Goal: Information Seeking & Learning: Learn about a topic

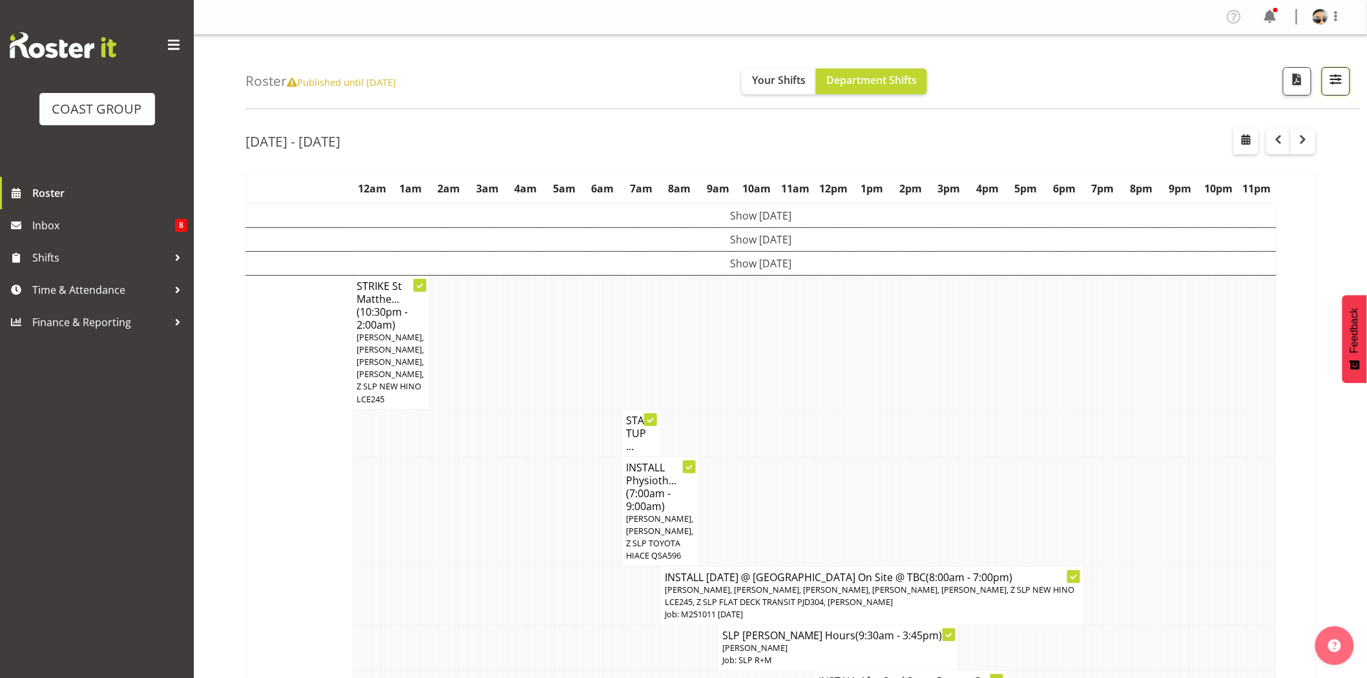
click at [1332, 84] on span "button" at bounding box center [1335, 79] width 17 height 17
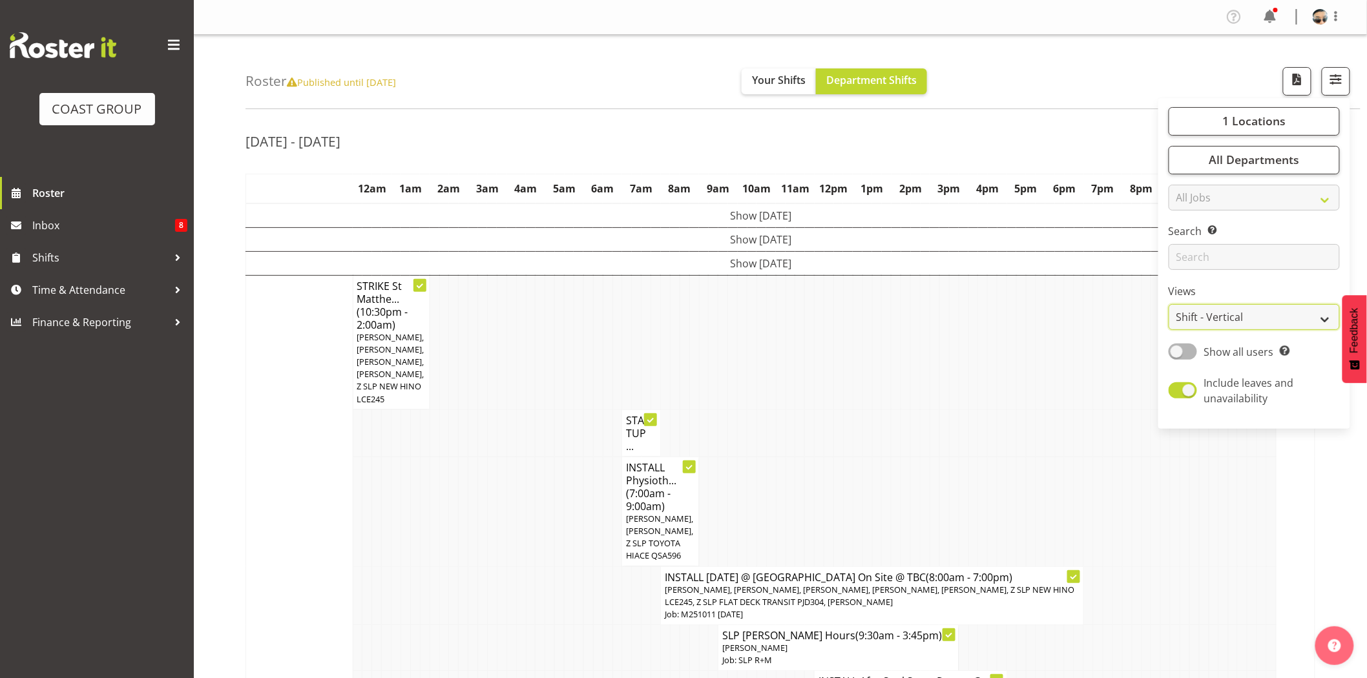
click at [1244, 320] on select "Staff Role Shift - Horizontal Shift - Vertical Staff - Location" at bounding box center [1254, 317] width 171 height 26
select select "staff"
click at [1169, 304] on select "Staff Role Shift - Horizontal Shift - Vertical Staff - Location" at bounding box center [1254, 317] width 171 height 26
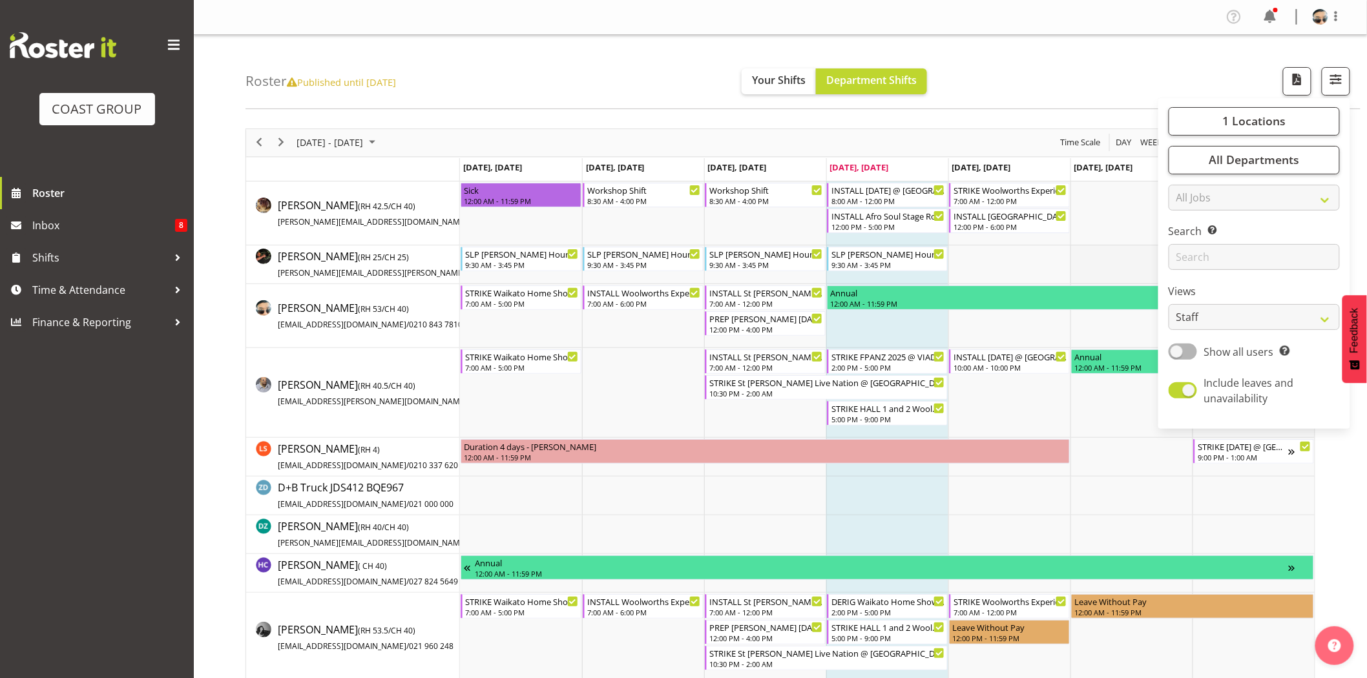
click at [1130, 261] on td "Timeline Week of October 9, 2025" at bounding box center [1131, 264] width 122 height 39
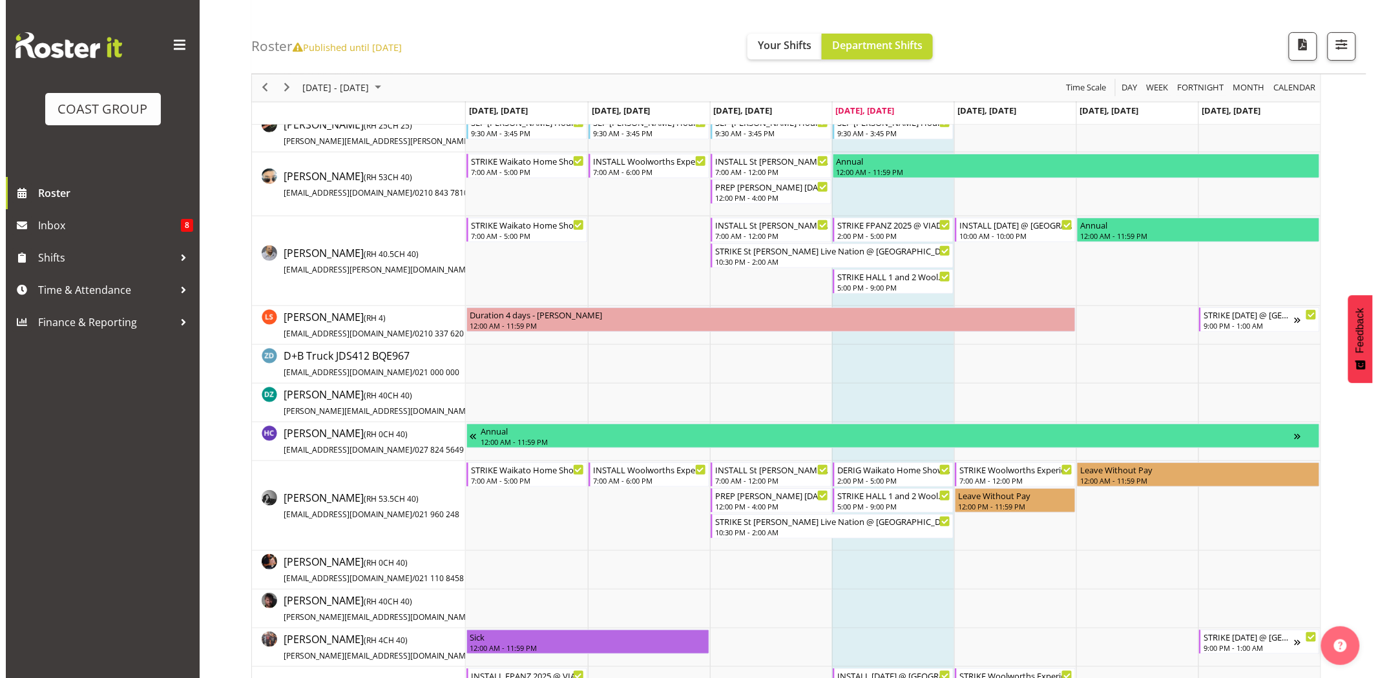
scroll to position [156, 0]
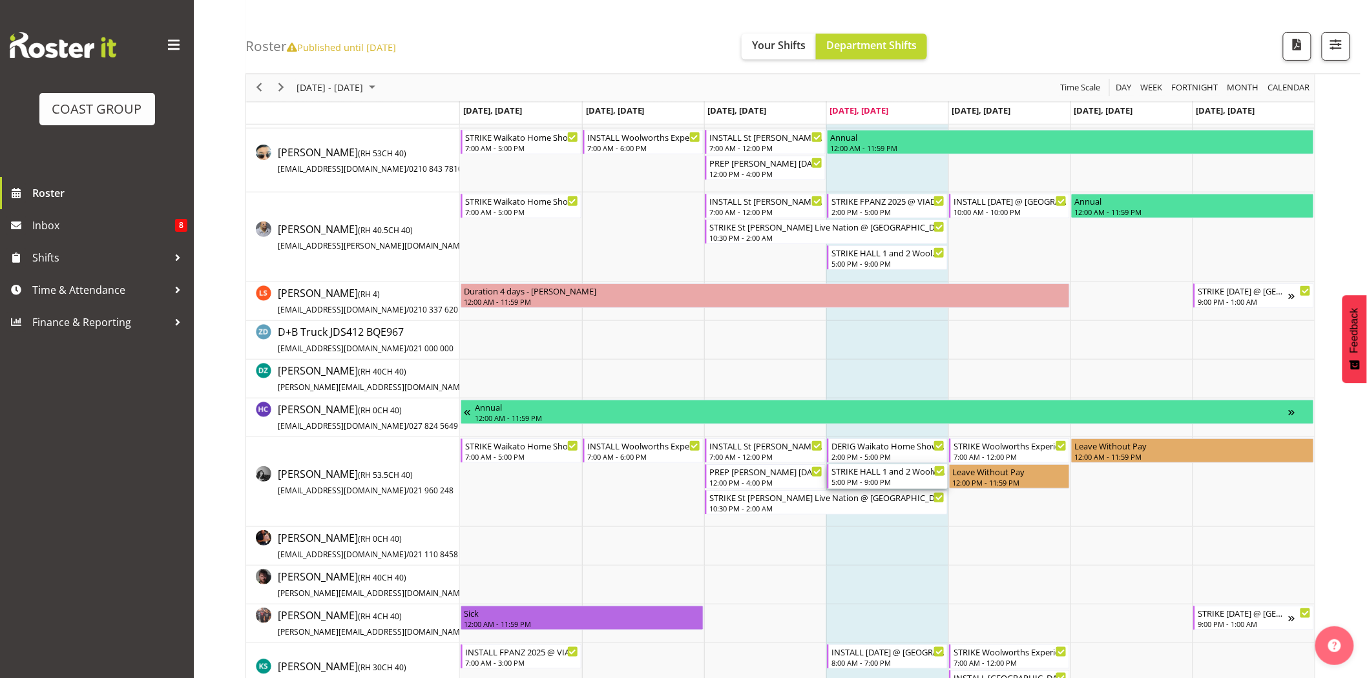
click at [911, 472] on div "STRIKE HALL 1 and 2 Woolworths Experience Event 2025 (HALLS 1 + 2 FIRST PLEASE)…" at bounding box center [888, 470] width 114 height 13
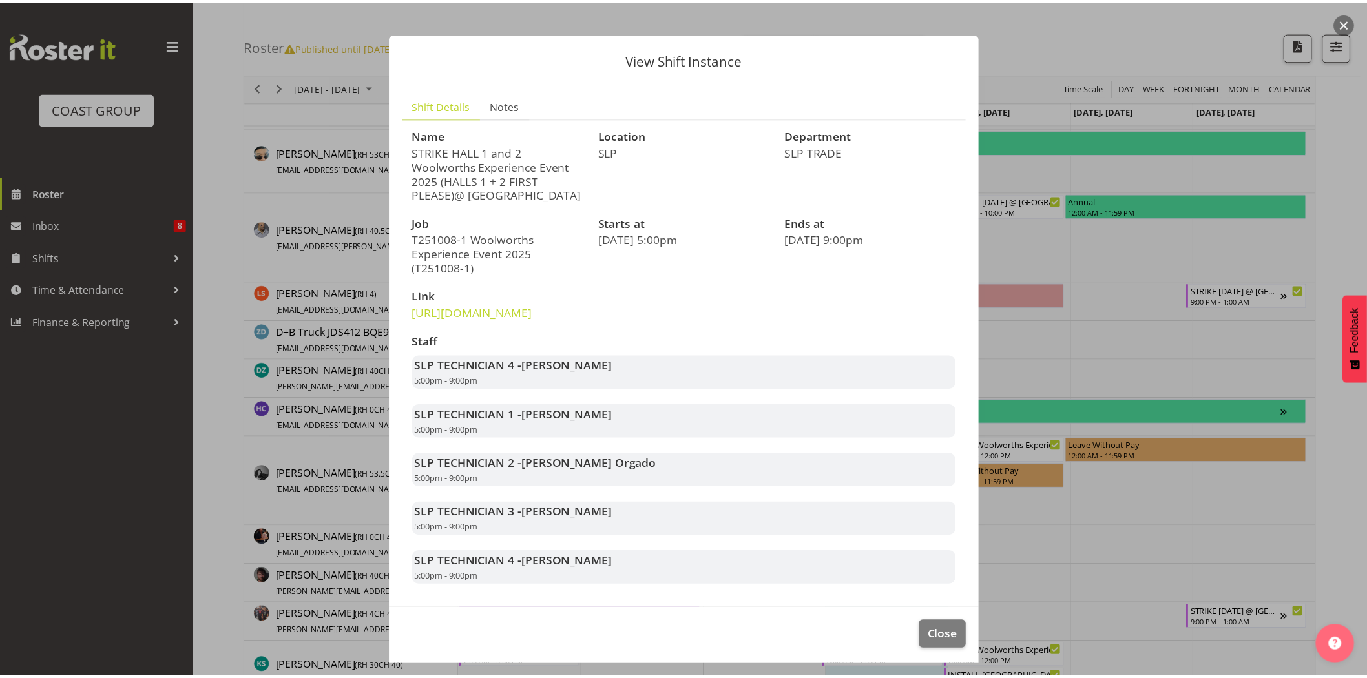
scroll to position [59, 0]
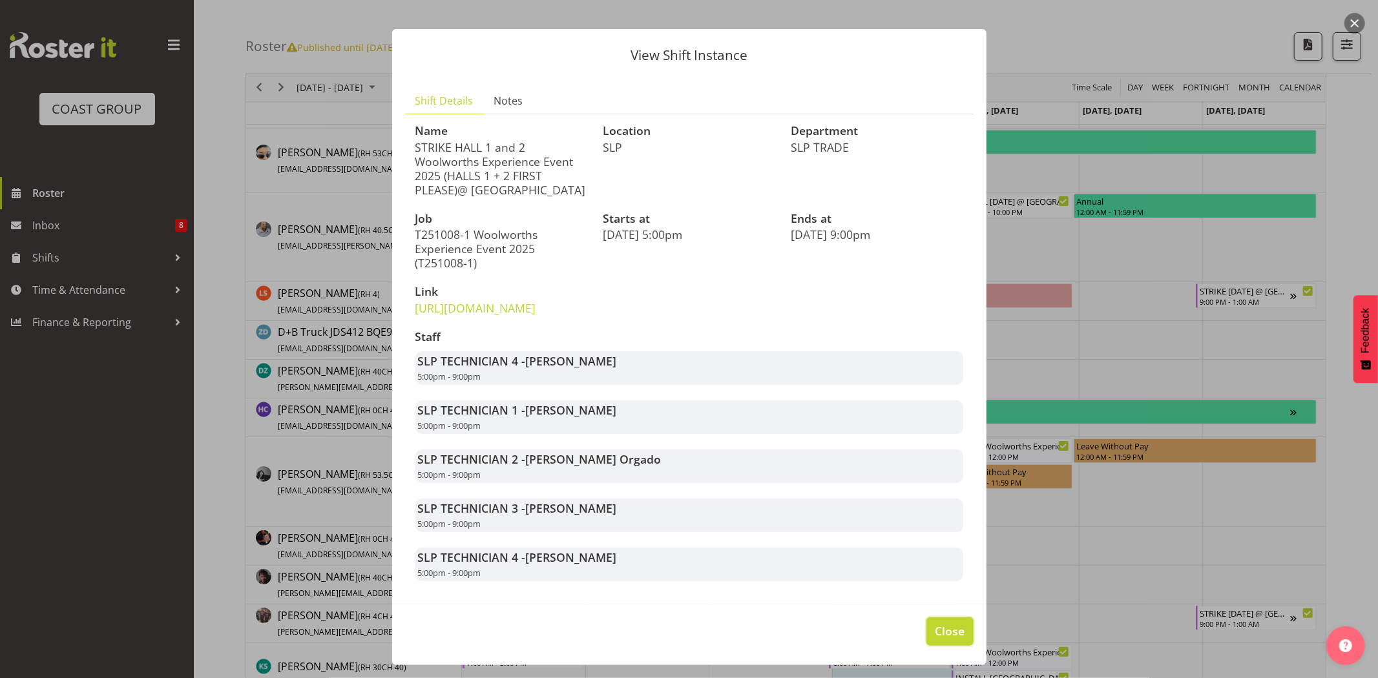
click at [935, 633] on span "Close" at bounding box center [950, 631] width 30 height 17
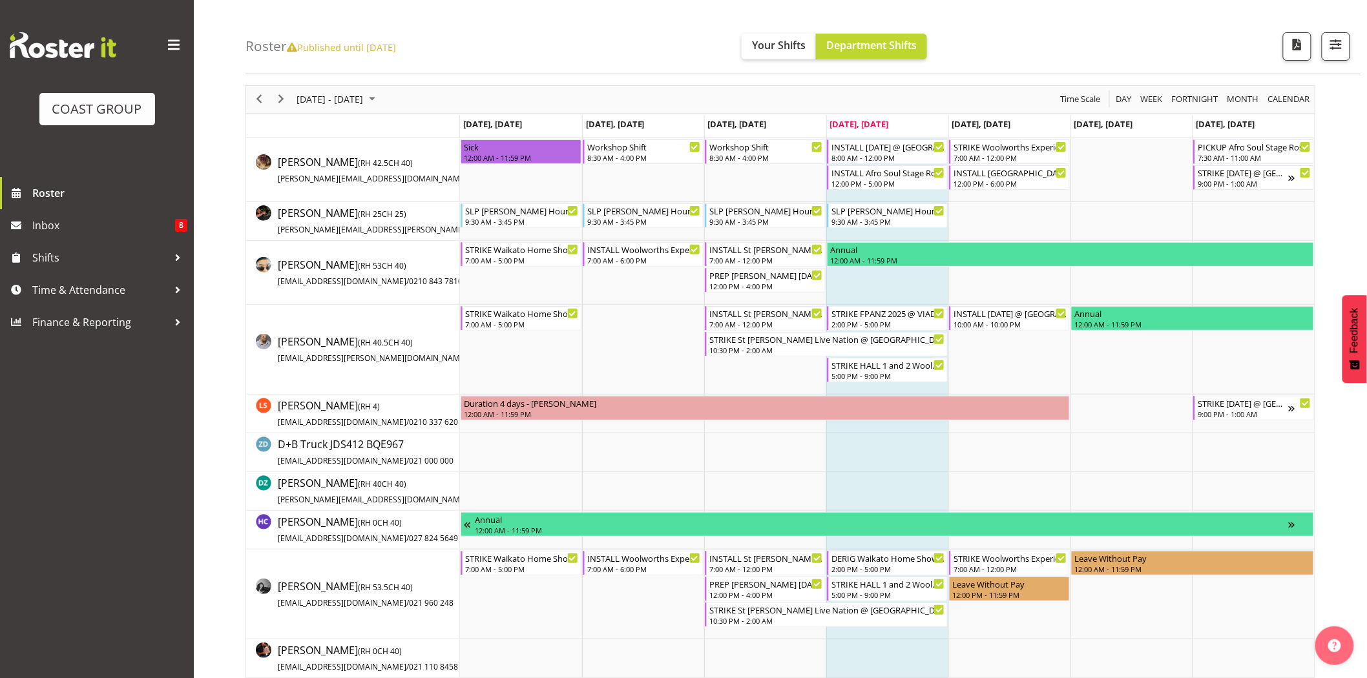
scroll to position [0, 0]
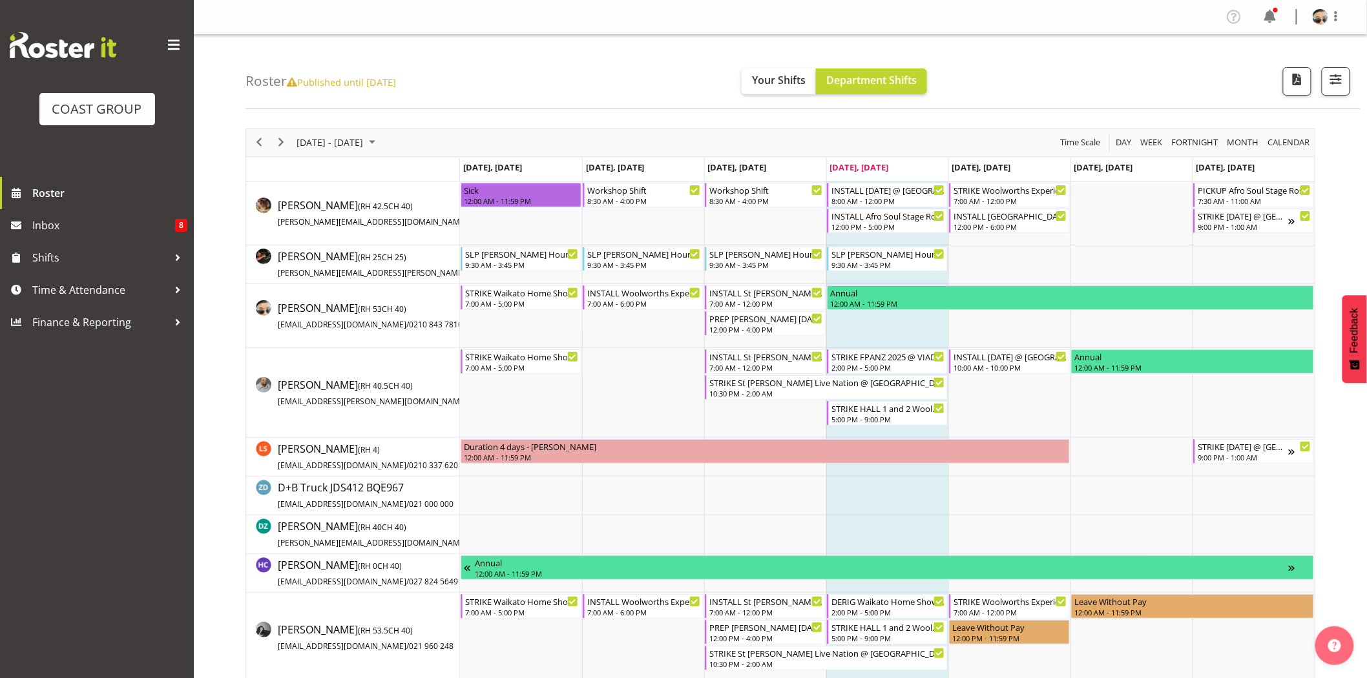
click at [1082, 108] on div "Roster Published until [DATE] Your Shifts Department Shifts 1 Locations Clear C…" at bounding box center [802, 72] width 1115 height 74
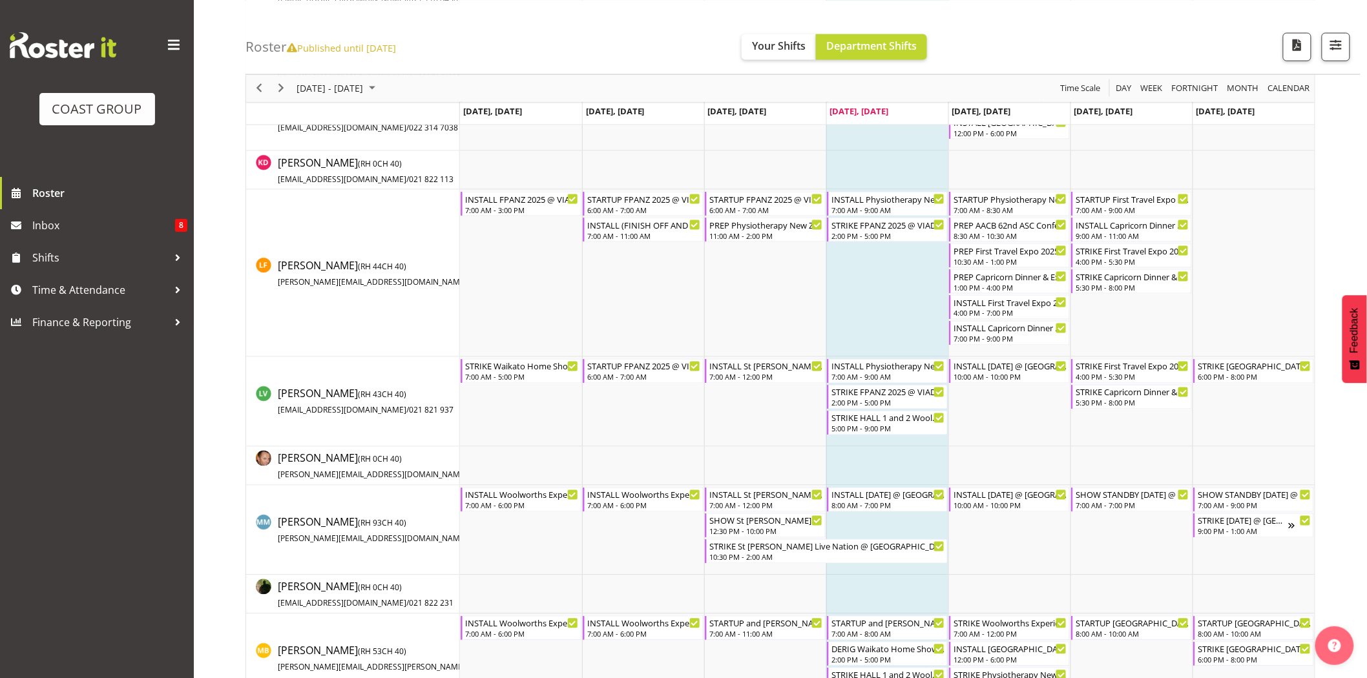
scroll to position [727, 0]
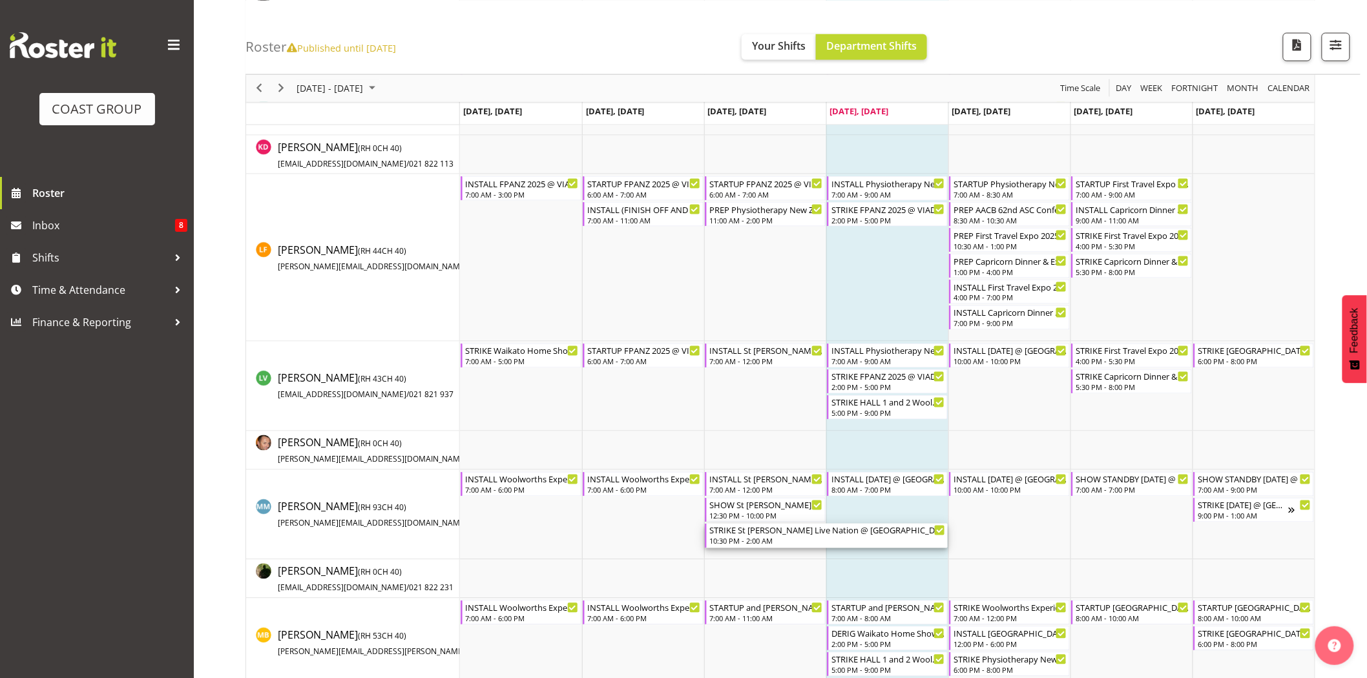
click at [746, 539] on div "10:30 PM - 2:00 AM" at bounding box center [827, 541] width 236 height 10
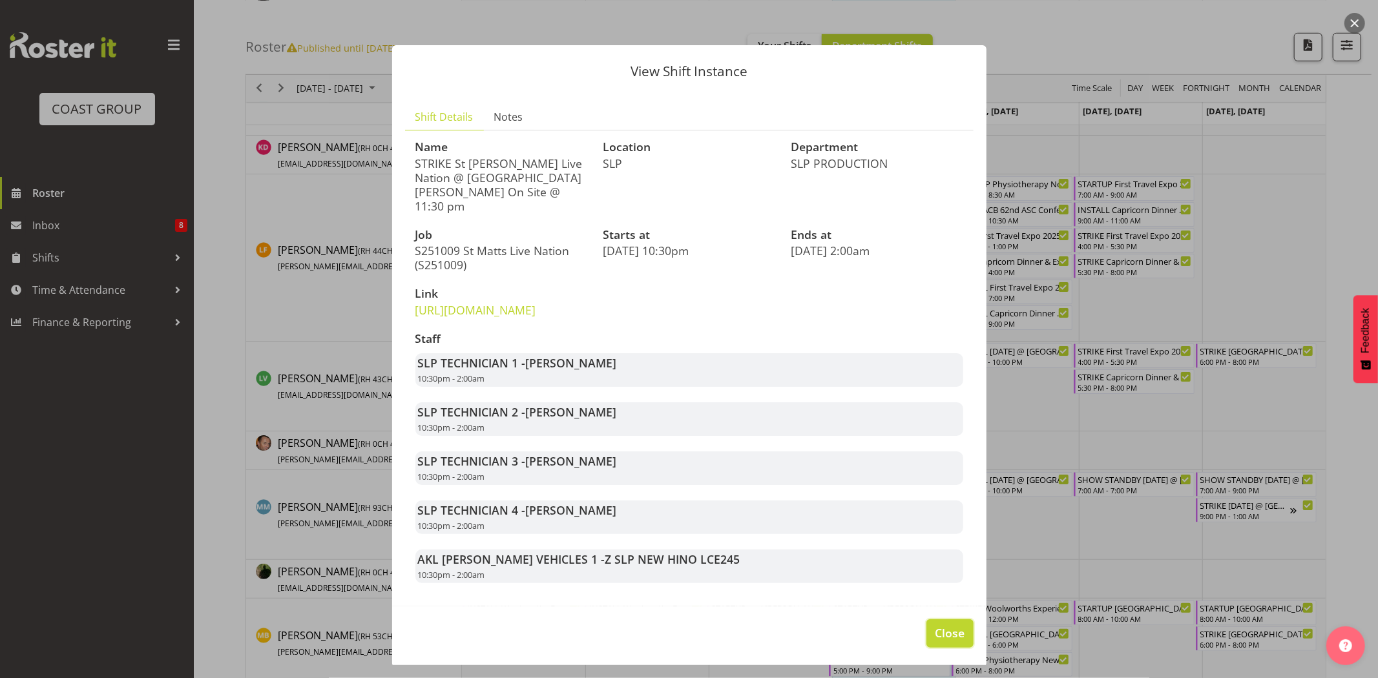
click at [940, 633] on button "Close" at bounding box center [949, 633] width 47 height 28
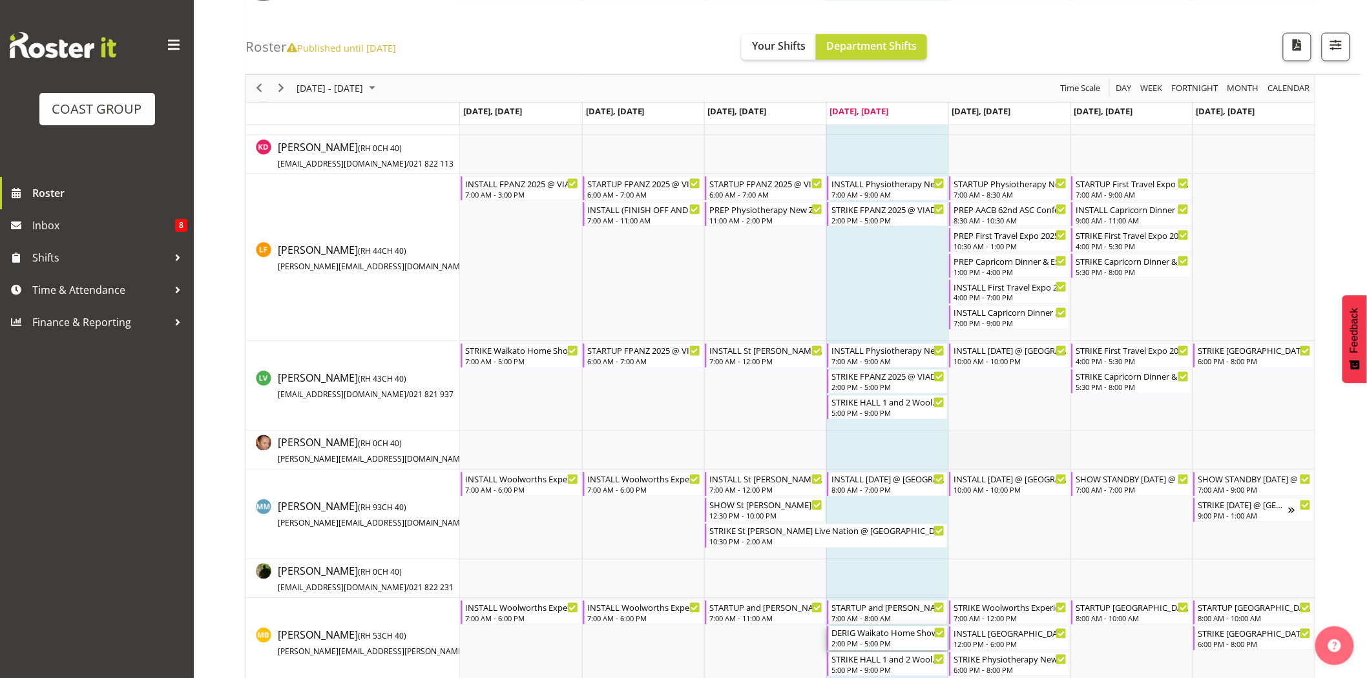
drag, startPoint x: 940, startPoint y: 633, endPoint x: 986, endPoint y: 463, distance: 176.1
click at [856, 443] on td "Timeline Week of October 9, 2025" at bounding box center [887, 451] width 122 height 39
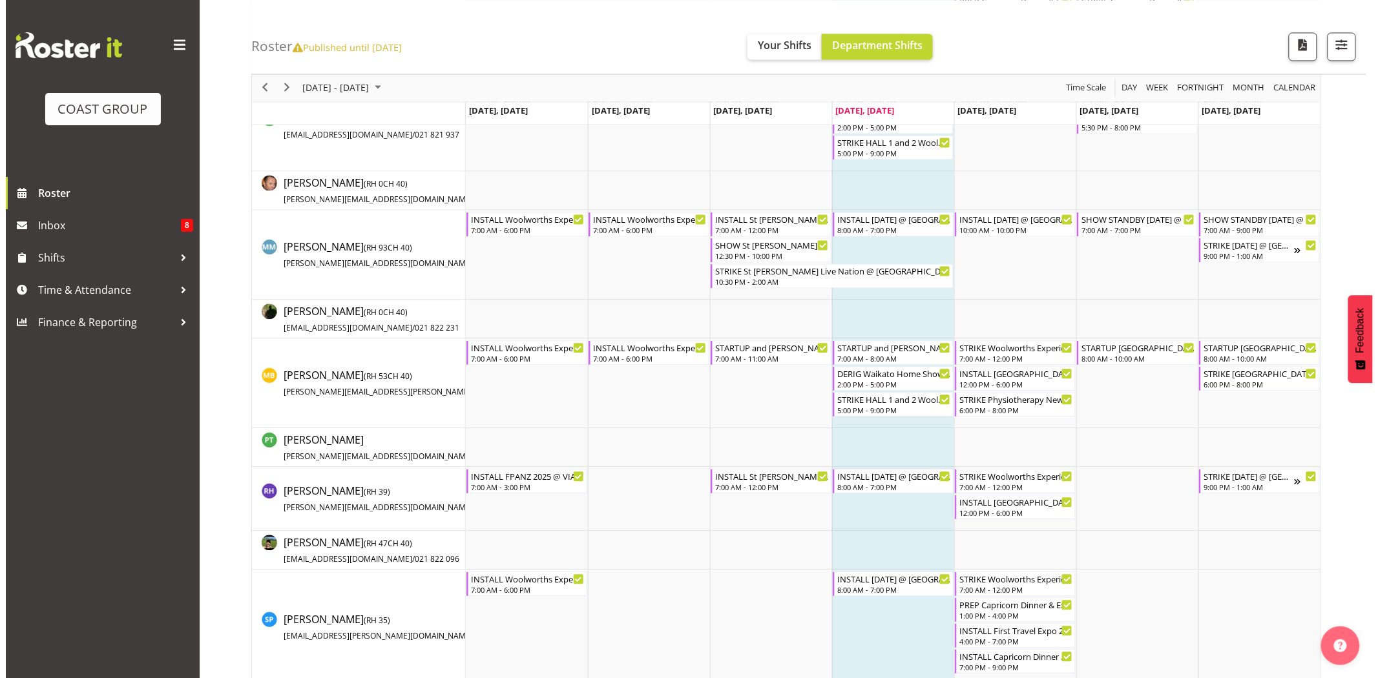
scroll to position [990, 0]
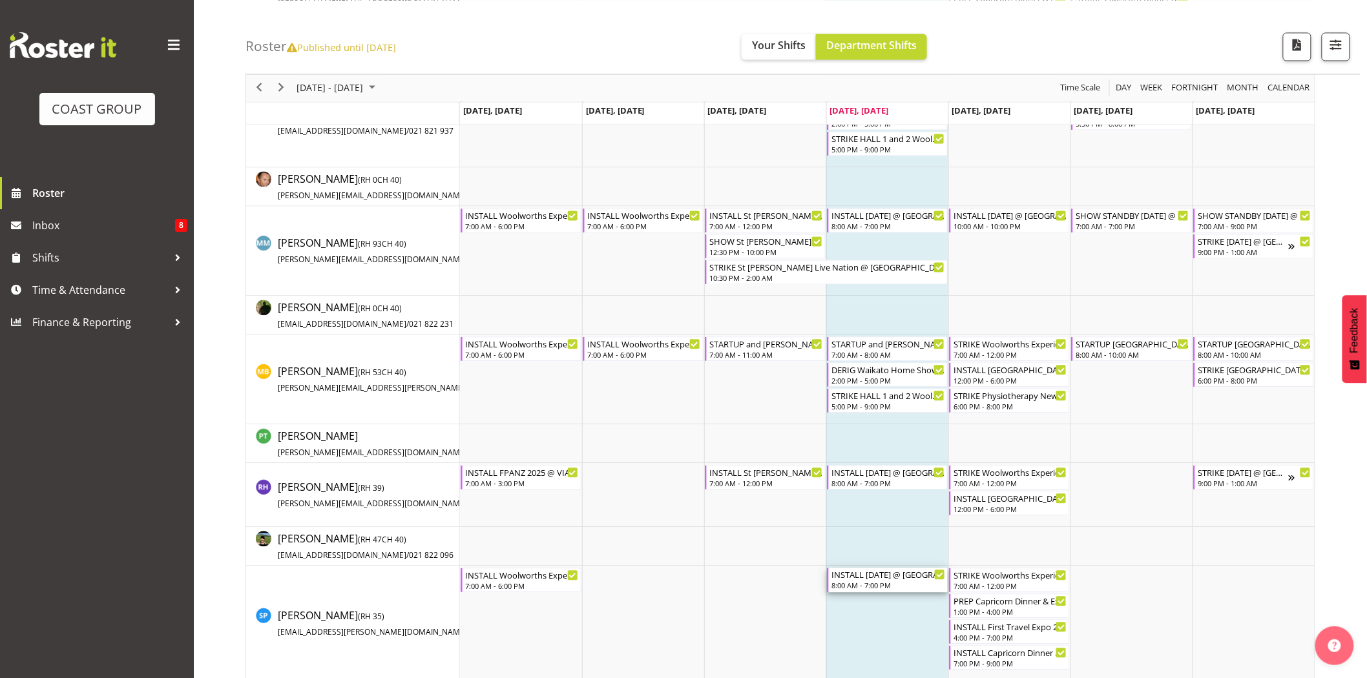
click at [898, 583] on div "8:00 AM - 7:00 PM" at bounding box center [888, 586] width 114 height 10
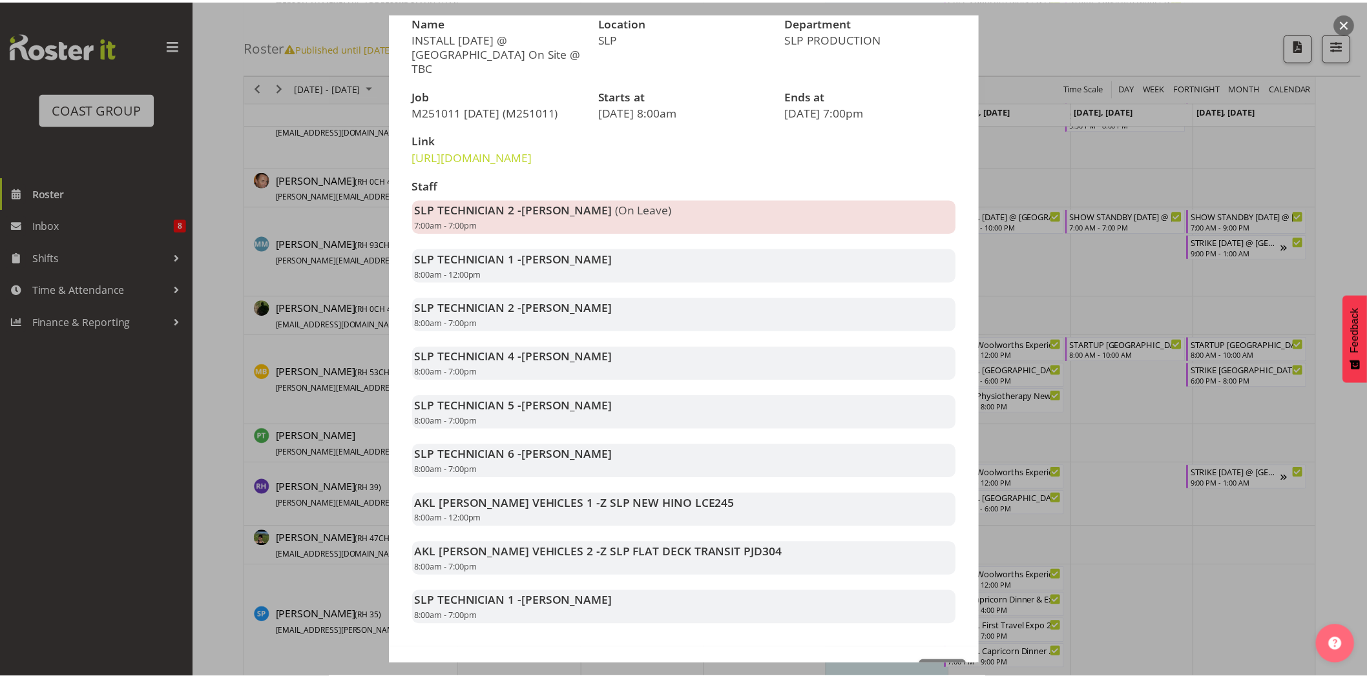
scroll to position [198, 0]
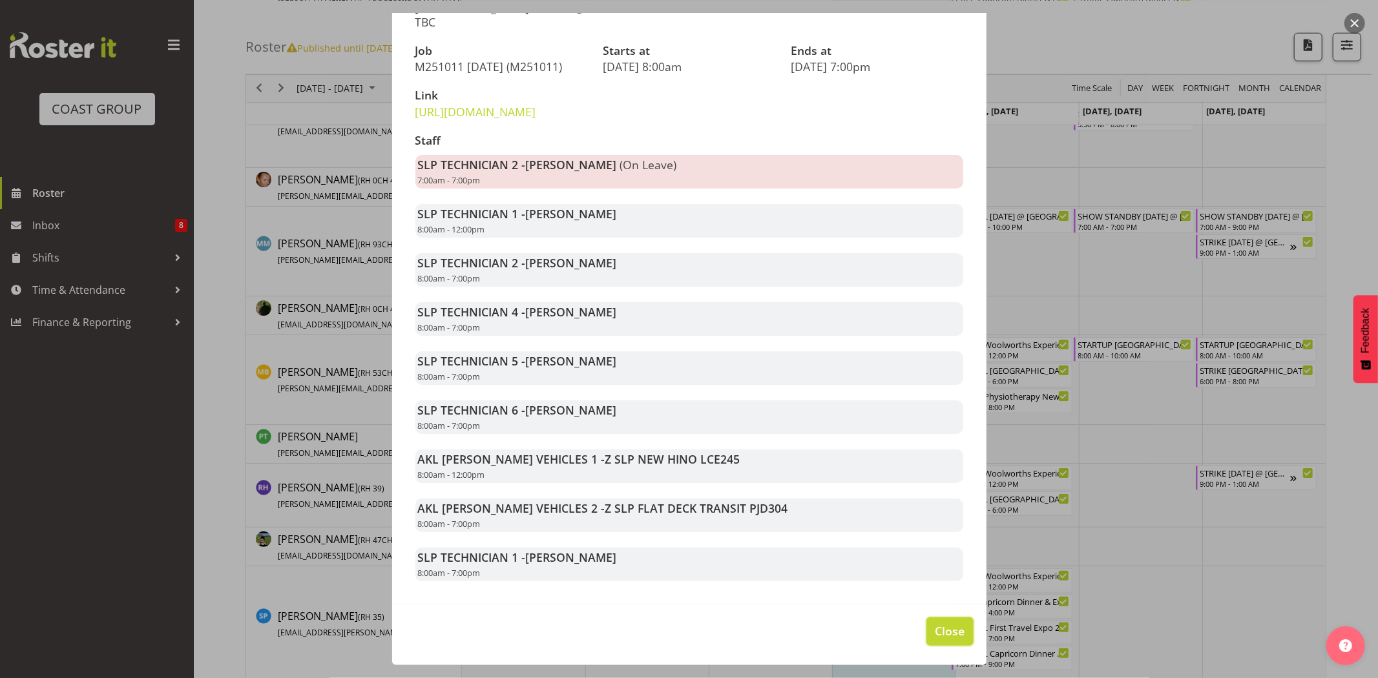
click at [937, 638] on span "Close" at bounding box center [950, 631] width 30 height 17
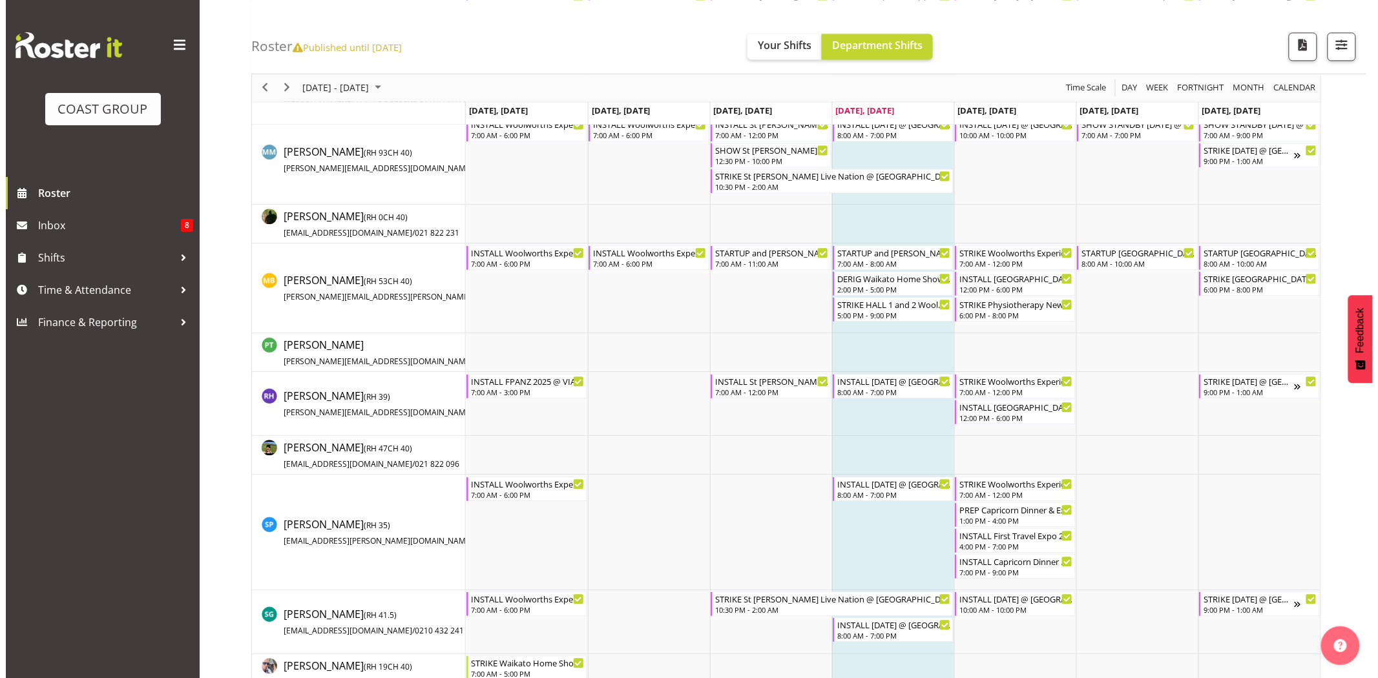
scroll to position [1087, 0]
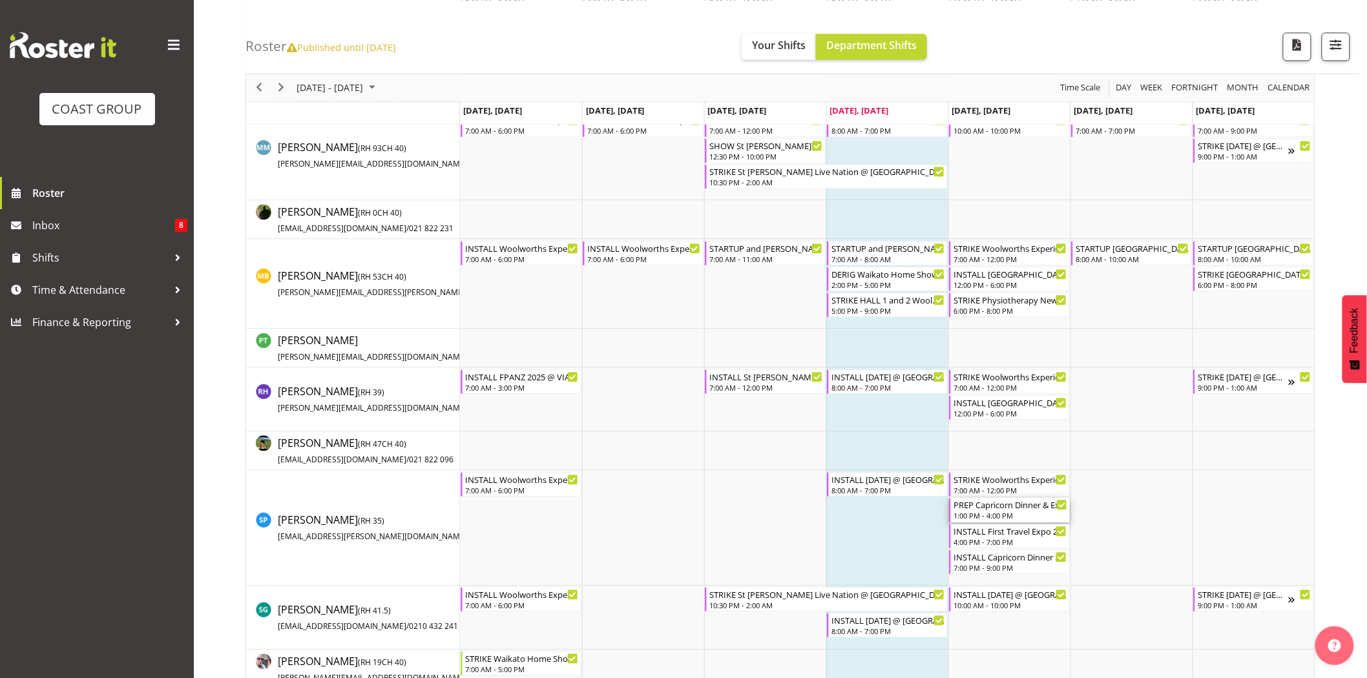
click at [1012, 508] on div "PREP Capricorn Dinner & Expo 25 @ The Workshop" at bounding box center [1010, 504] width 114 height 13
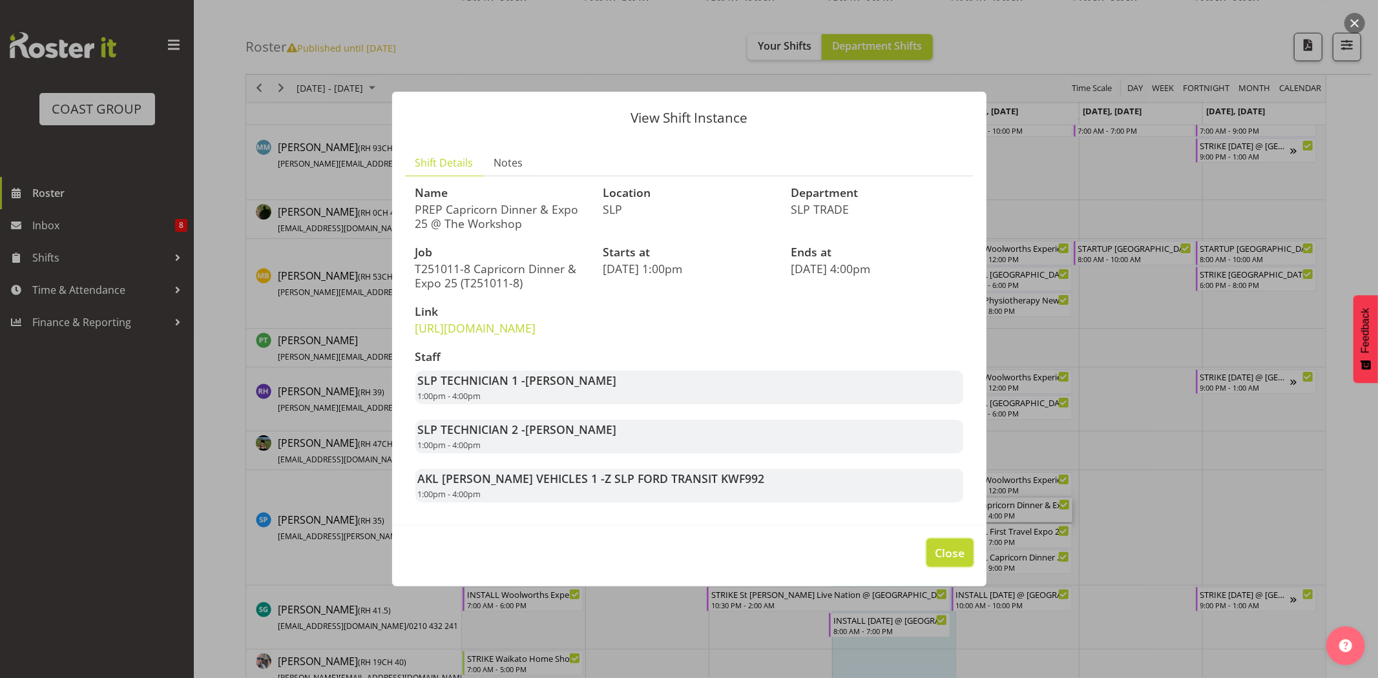
click at [951, 561] on span "Close" at bounding box center [950, 553] width 30 height 17
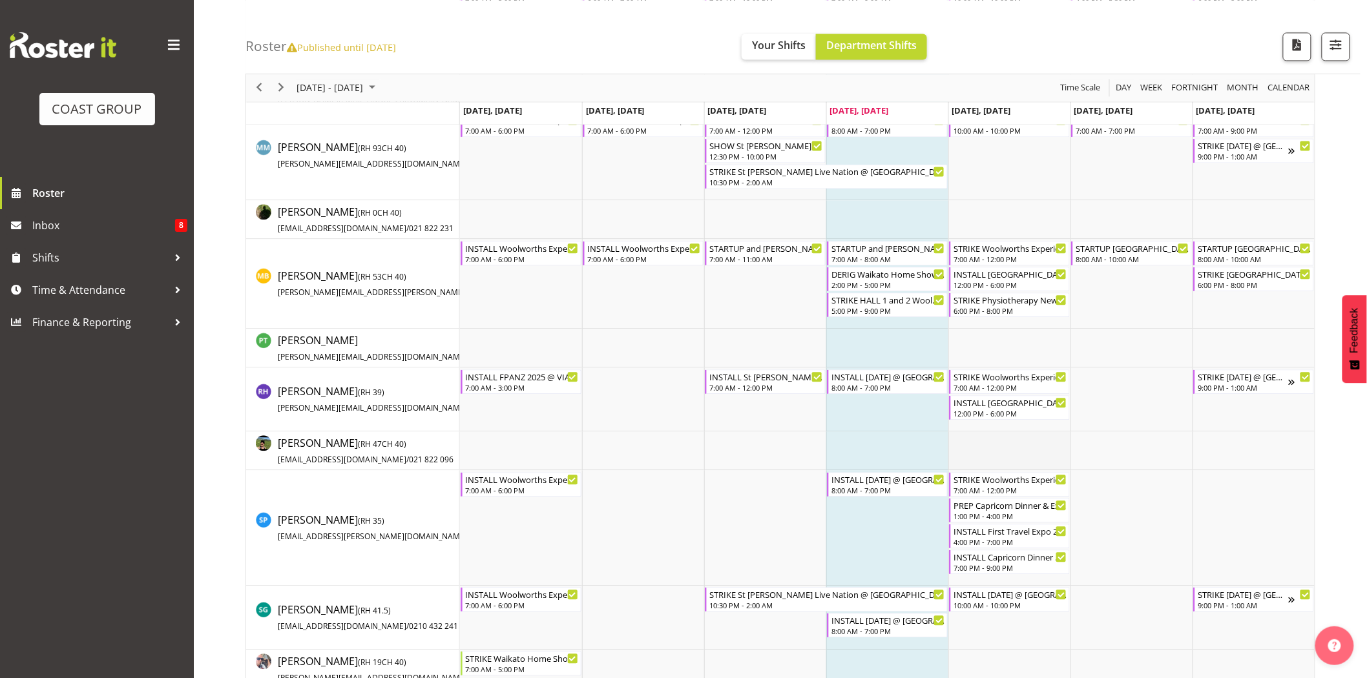
click at [977, 449] on td "Timeline Week of October 9, 2025" at bounding box center [1009, 451] width 122 height 39
click at [983, 449] on td "Timeline Week of October 9, 2025" at bounding box center [1009, 451] width 122 height 39
click at [965, 535] on div "INSTALL First Travel Expo 2025 @ [GEOGRAPHIC_DATA] On Site @ 1700" at bounding box center [1010, 530] width 114 height 13
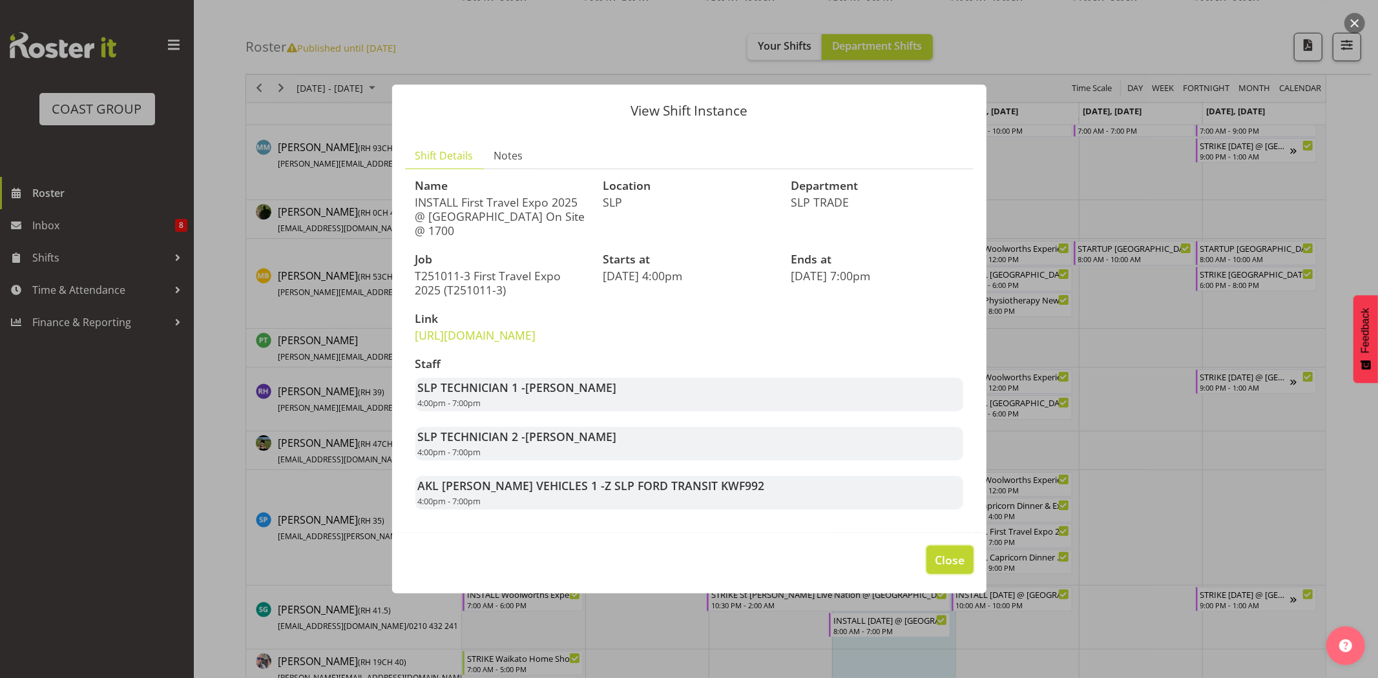
click at [939, 568] on span "Close" at bounding box center [950, 560] width 30 height 17
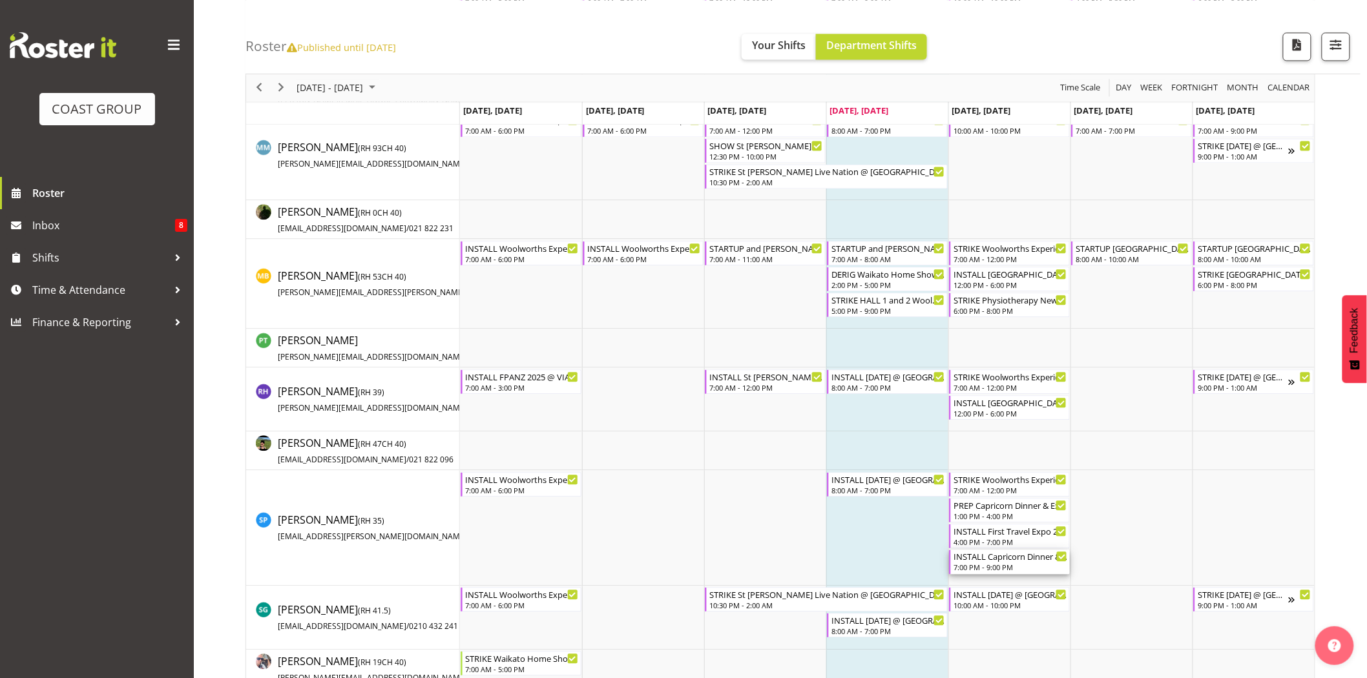
click at [989, 569] on div "7:00 PM - 9:00 PM" at bounding box center [1010, 567] width 114 height 10
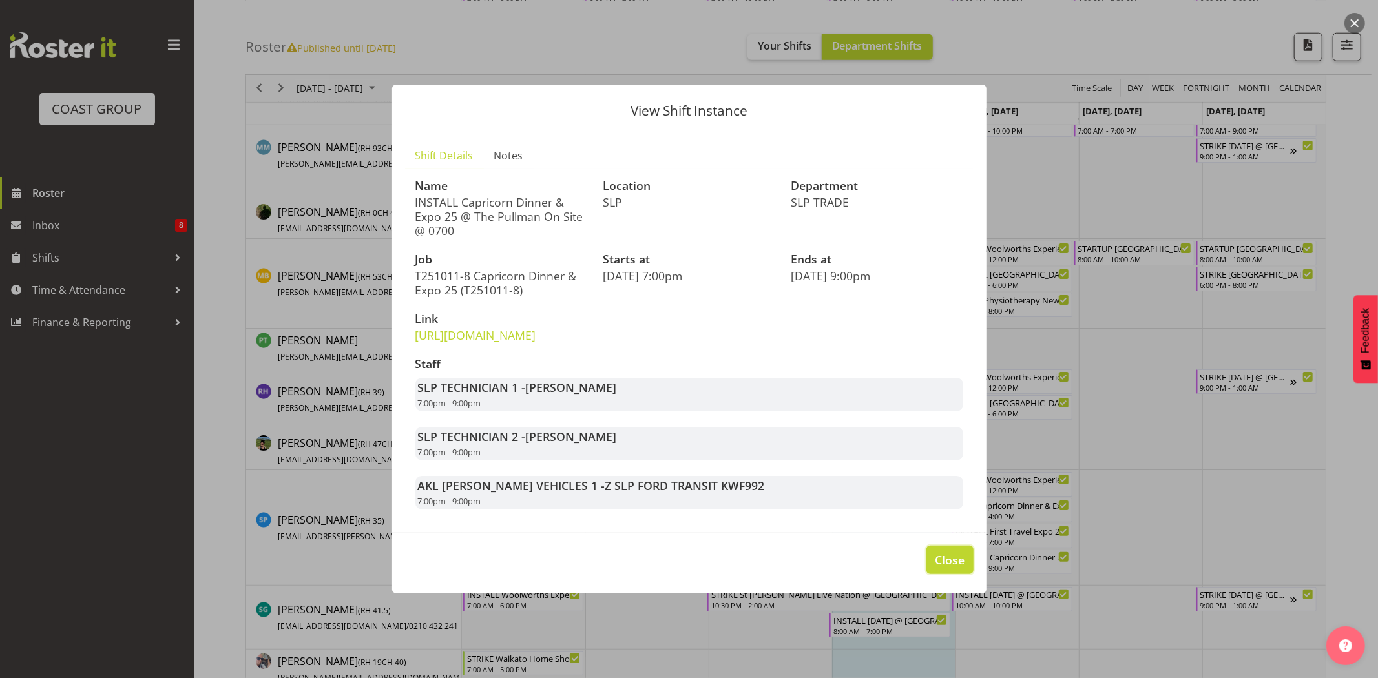
click at [938, 568] on span "Close" at bounding box center [950, 560] width 30 height 17
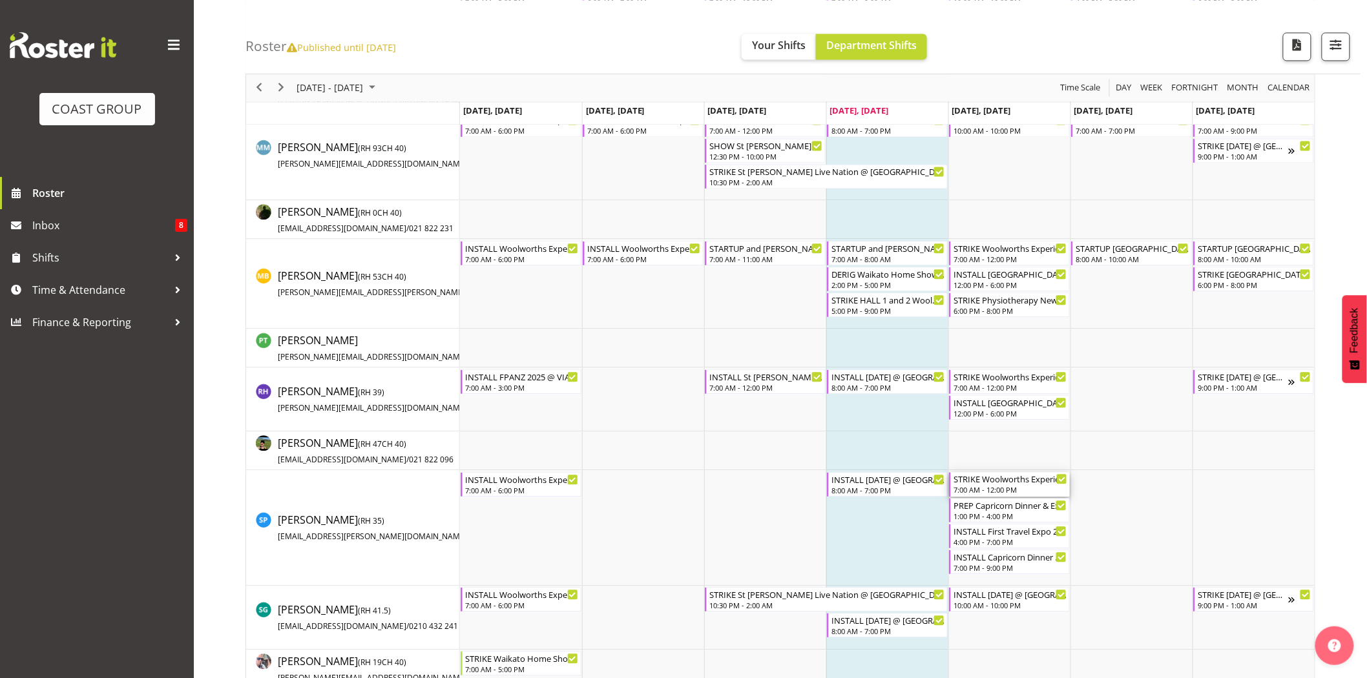
click at [984, 494] on div "7:00 AM - 12:00 PM" at bounding box center [1010, 489] width 114 height 10
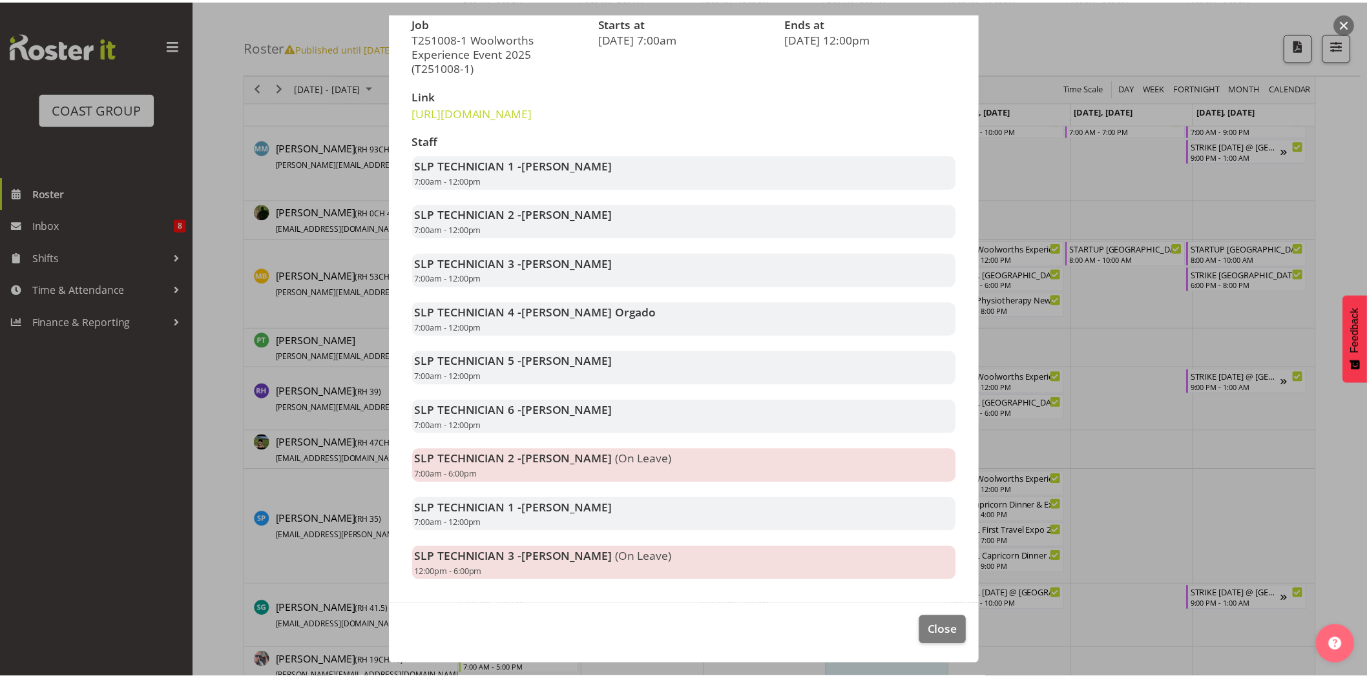
scroll to position [222, 0]
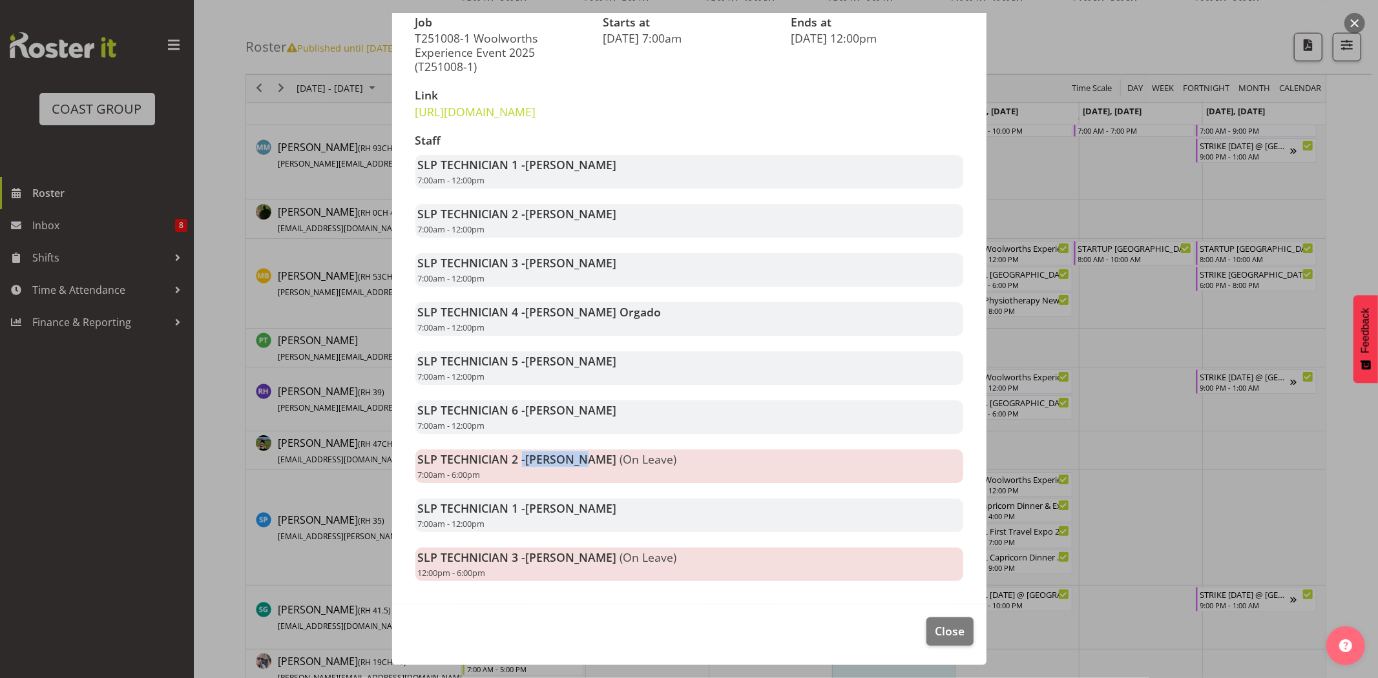
drag, startPoint x: 521, startPoint y: 474, endPoint x: 577, endPoint y: 473, distance: 55.6
click at [577, 467] on strong "SLP TECHNICIAN 2 - Aof Anujarawat" at bounding box center [517, 460] width 199 height 16
click at [577, 467] on span "[PERSON_NAME]" at bounding box center [571, 460] width 91 height 16
click at [777, 430] on div "SLP TECHNICIAN 6 - [PERSON_NAME] 7:00am - 12:00pm" at bounding box center [689, 417] width 548 height 34
click at [935, 639] on span "Close" at bounding box center [950, 631] width 30 height 17
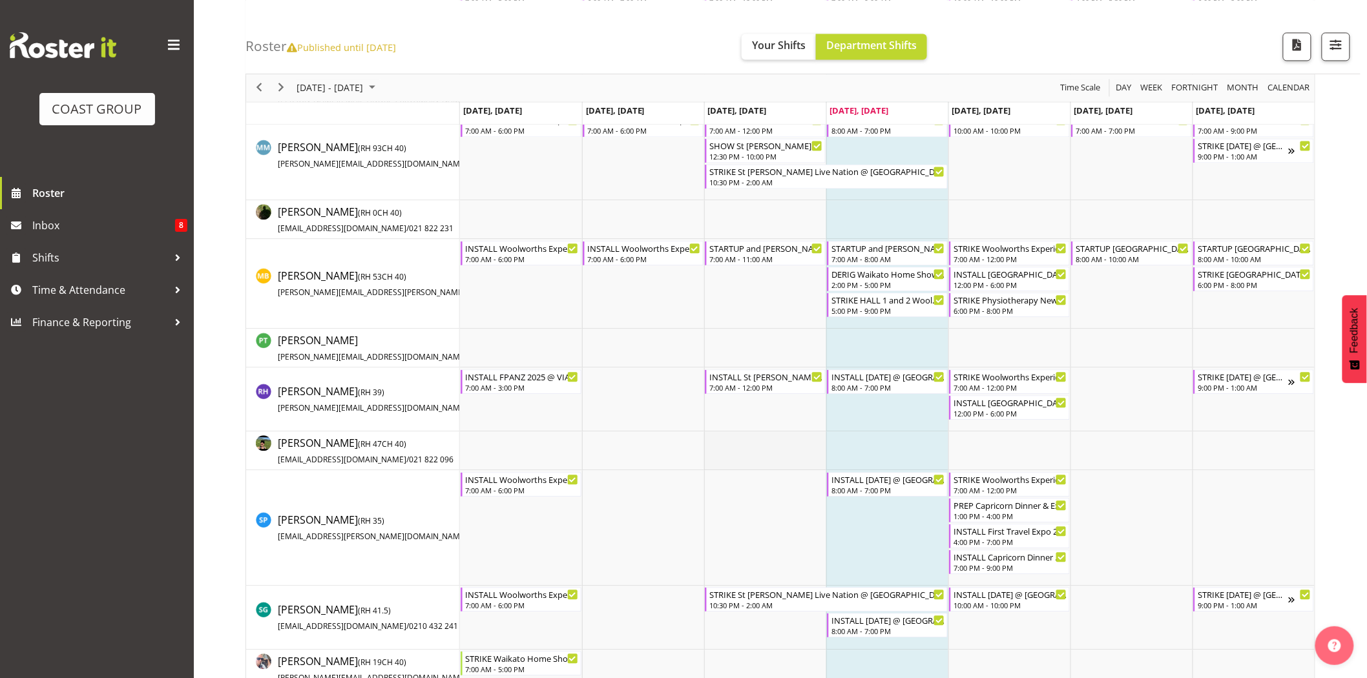
click at [777, 435] on td "Timeline Week of October 9, 2025" at bounding box center [765, 451] width 122 height 39
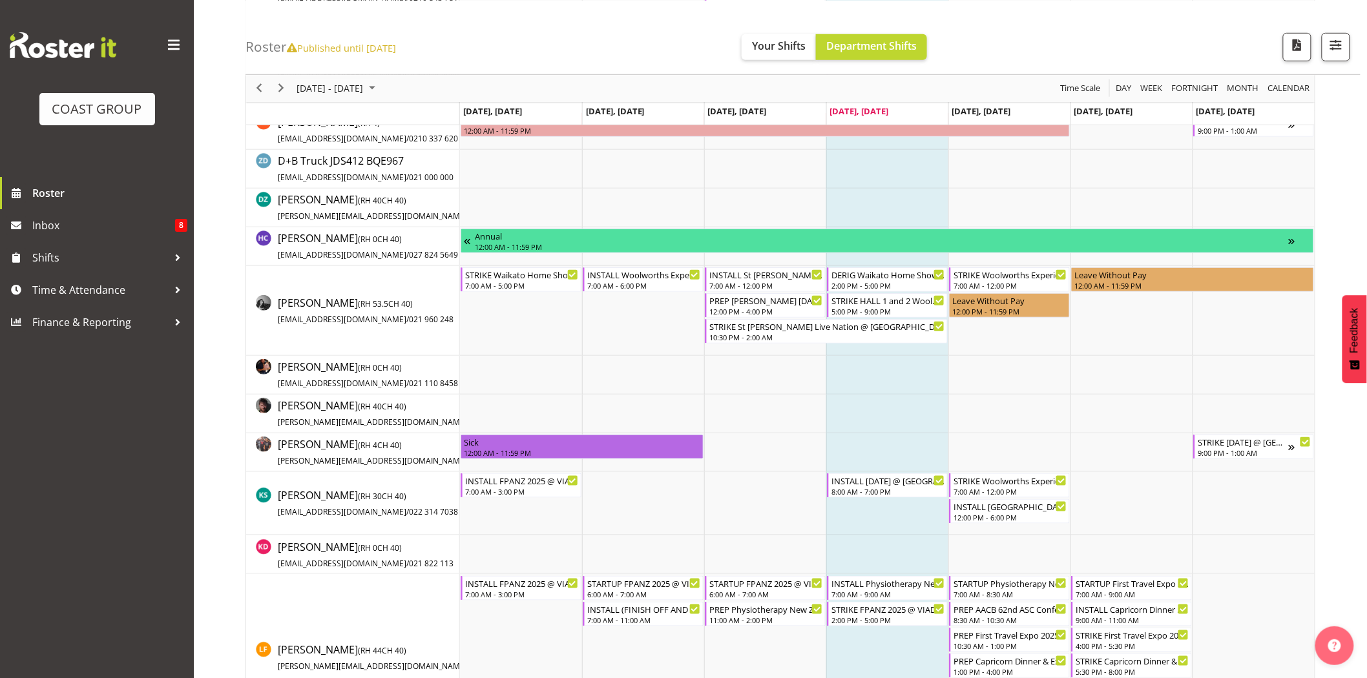
scroll to position [307, 0]
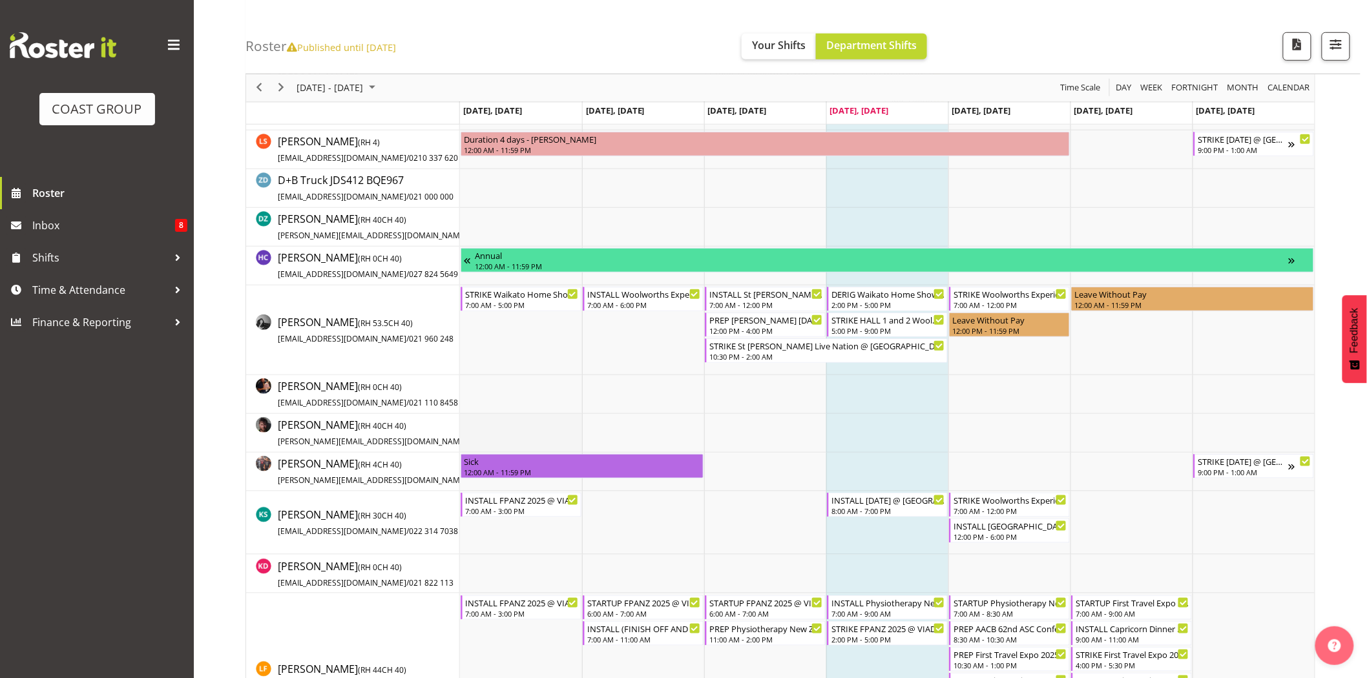
click at [506, 421] on td "Timeline Week of October 9, 2025" at bounding box center [521, 433] width 122 height 39
click at [557, 421] on td "Timeline Week of October 9, 2025" at bounding box center [521, 433] width 122 height 39
click at [485, 443] on td "Timeline Week of October 9, 2025" at bounding box center [521, 433] width 122 height 39
click at [499, 444] on td "Timeline Week of October 9, 2025" at bounding box center [521, 433] width 122 height 39
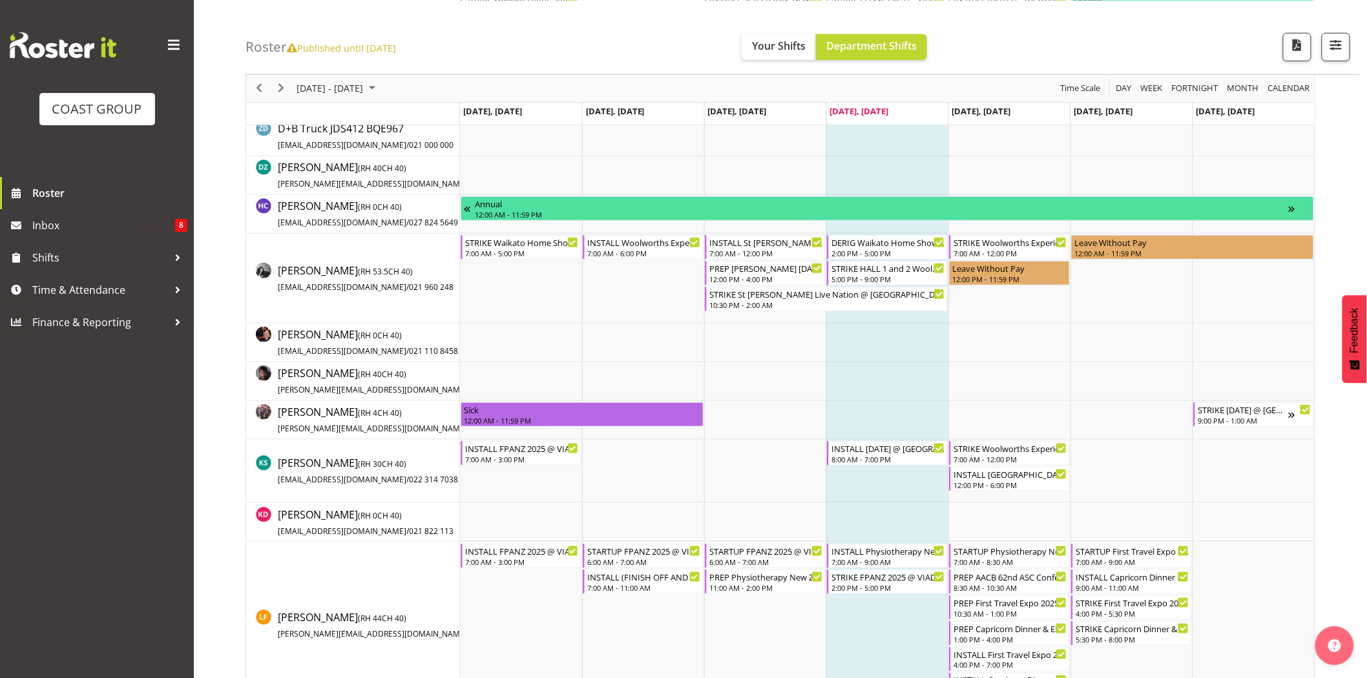
scroll to position [391, 0]
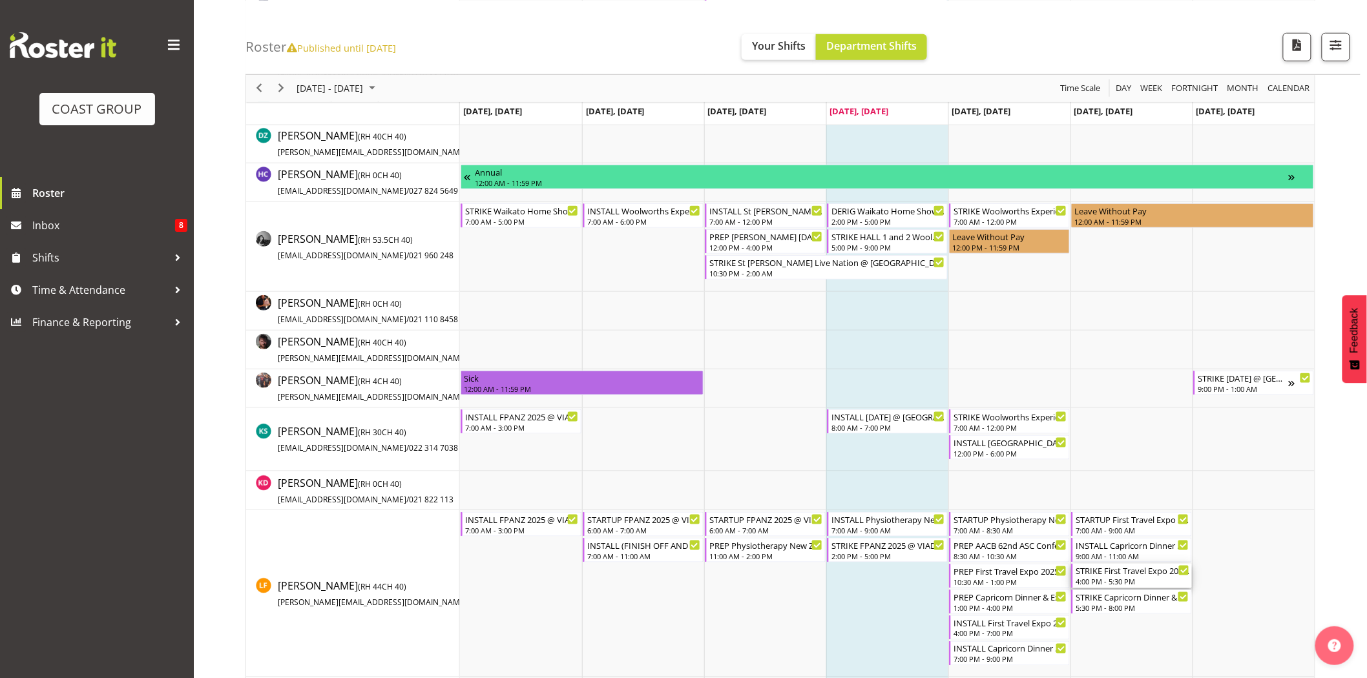
click at [1113, 576] on div "STRIKE First Travel Expo 2025 @ [GEOGRAPHIC_DATA] On Site @ 1700 4:00 PM - 5:30…" at bounding box center [1133, 576] width 114 height 25
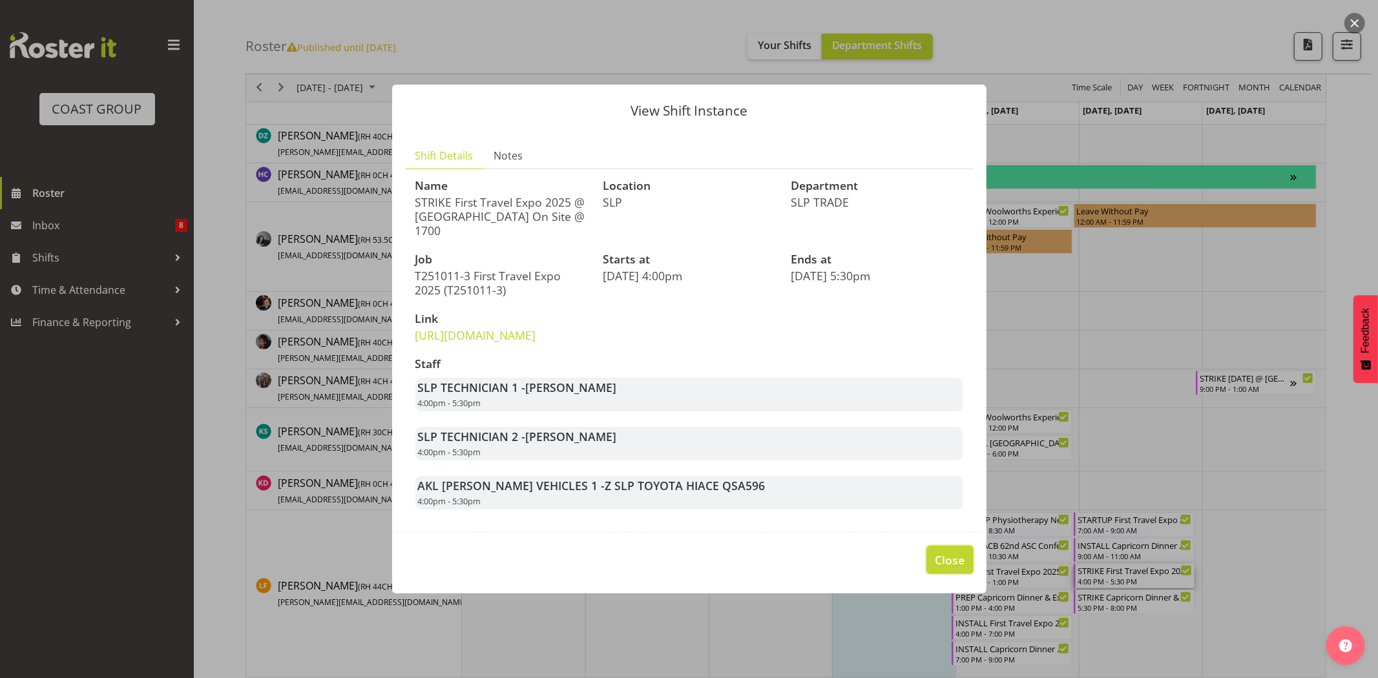
click at [939, 558] on button "Close" at bounding box center [949, 560] width 47 height 28
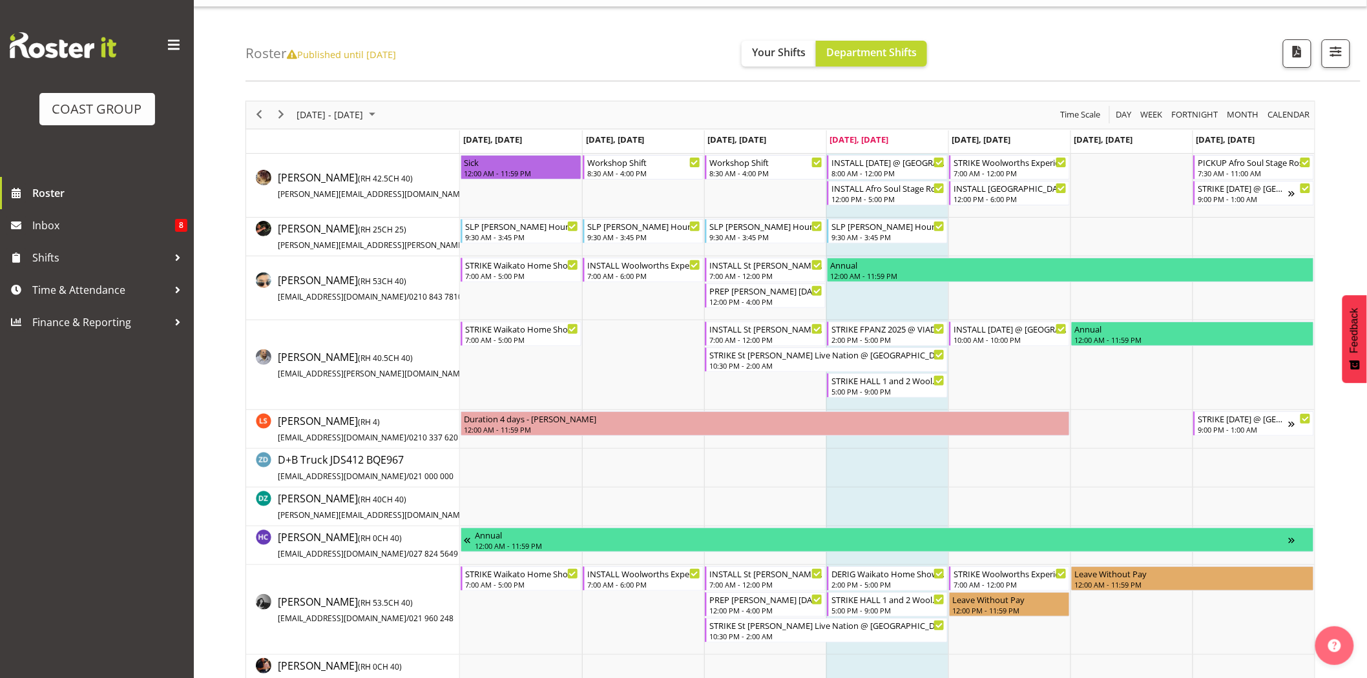
scroll to position [23, 0]
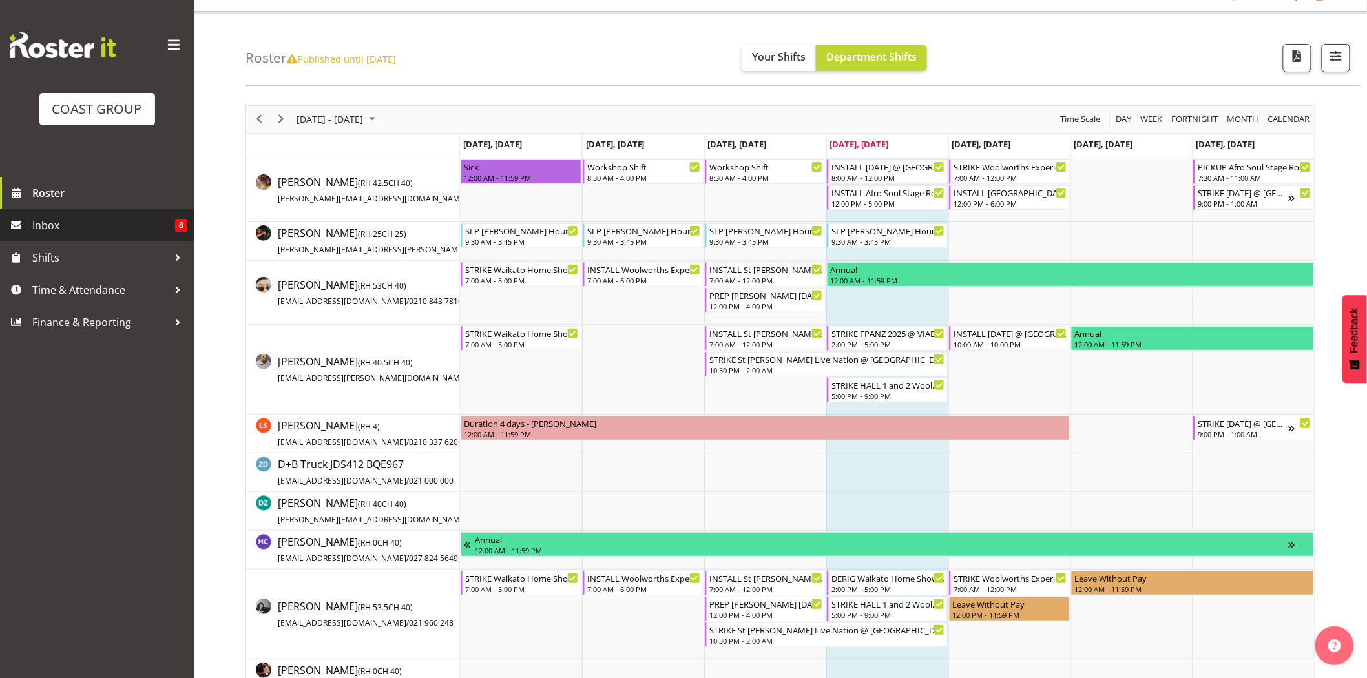
click at [45, 229] on span "Inbox" at bounding box center [103, 225] width 143 height 19
